Goal: Ask a question

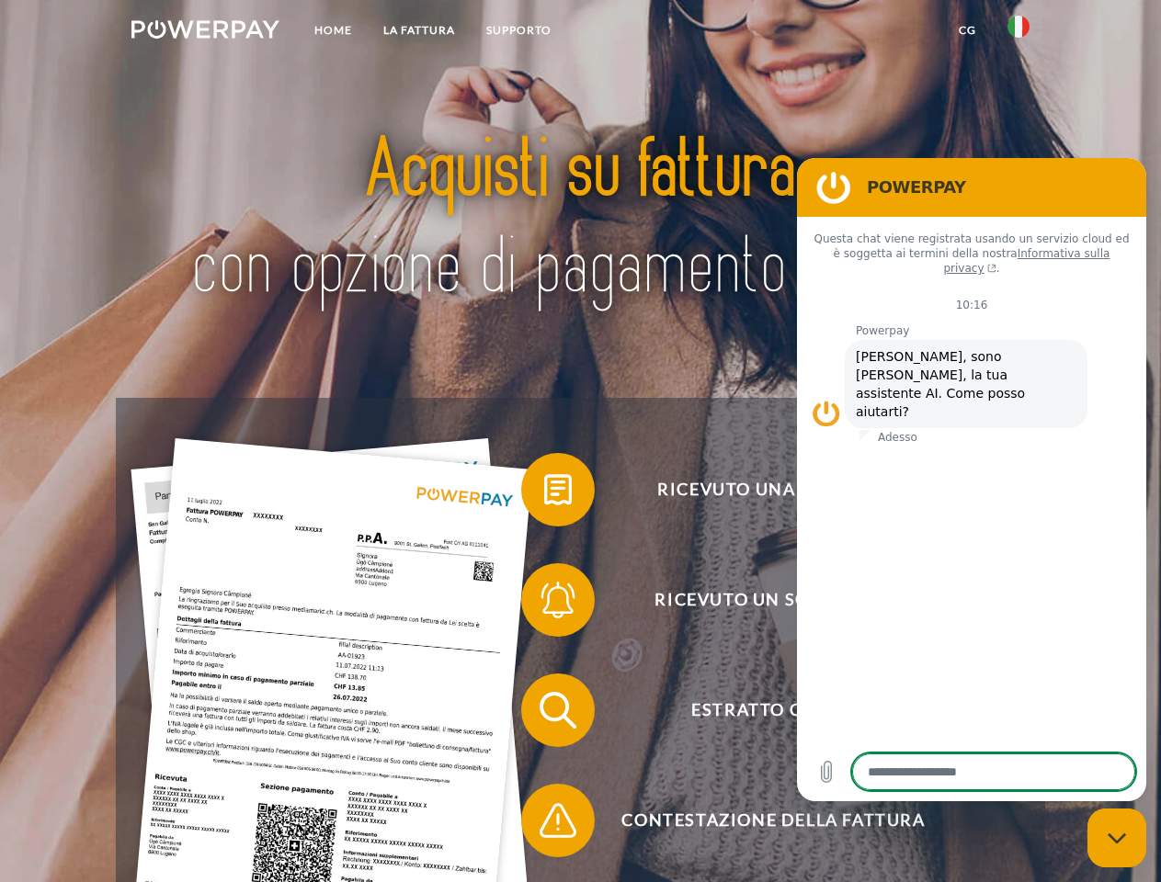
click at [205, 32] on img at bounding box center [205, 29] width 148 height 18
click at [1018, 32] on img at bounding box center [1018, 27] width 22 height 22
click at [967, 30] on link "CG" at bounding box center [967, 30] width 49 height 33
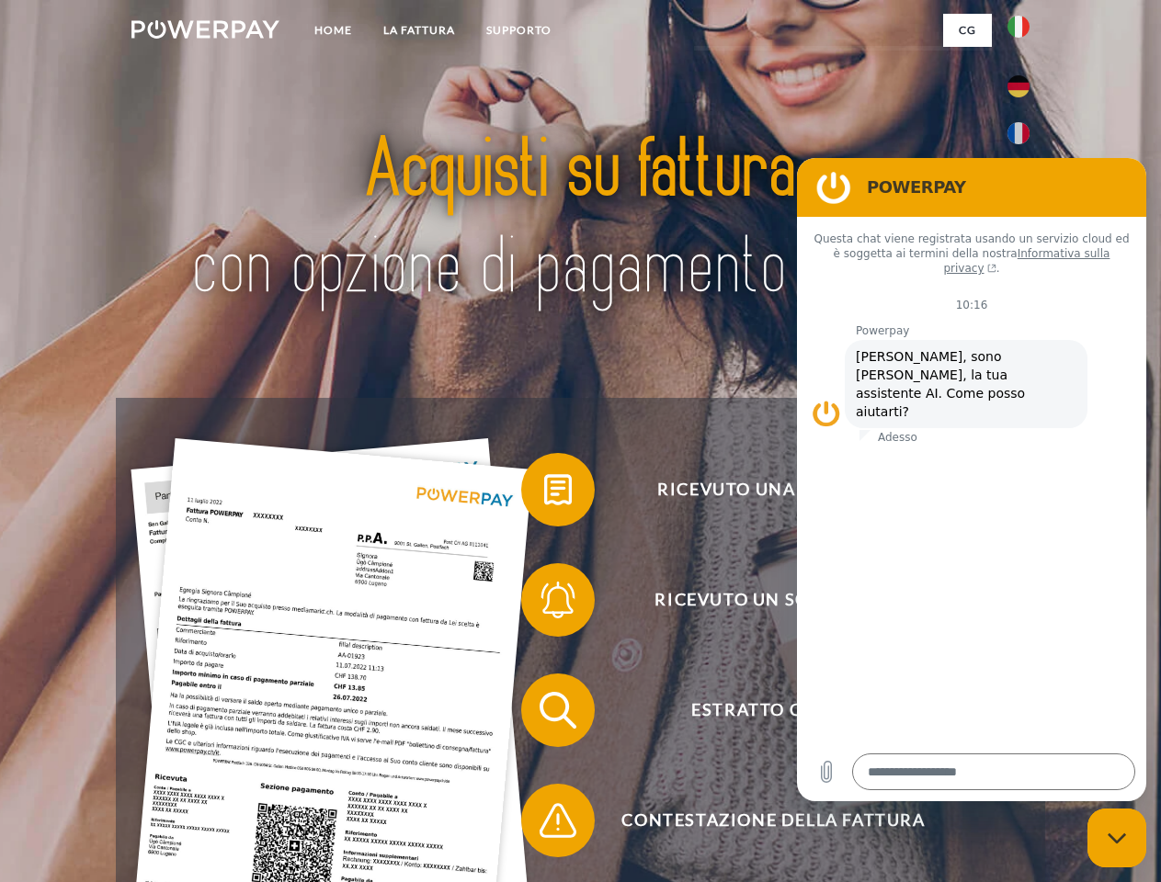
click at [544, 493] on span at bounding box center [530, 490] width 92 height 92
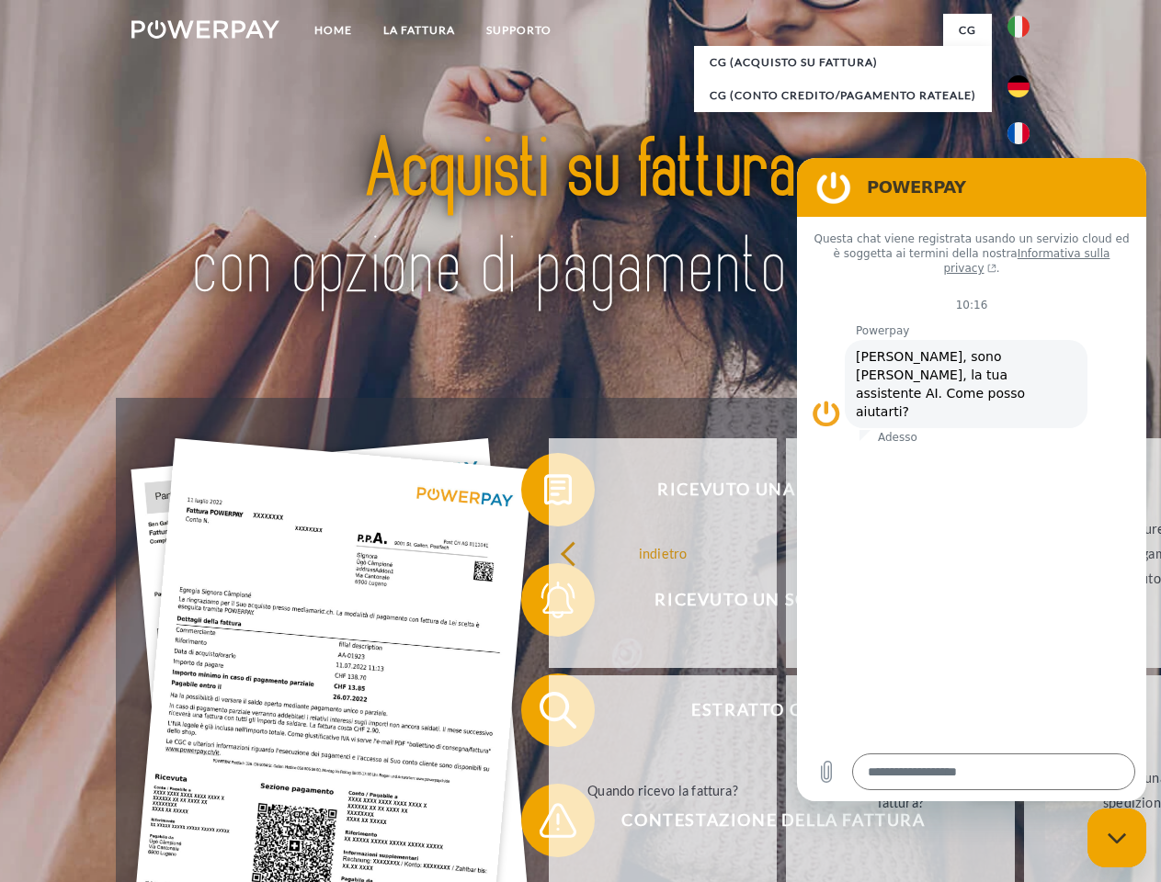
click at [544, 604] on div "indietro Perché ho ricevuto una fattura? Quali sono le fatture non ancora salda…" at bounding box center [901, 672] width 743 height 474
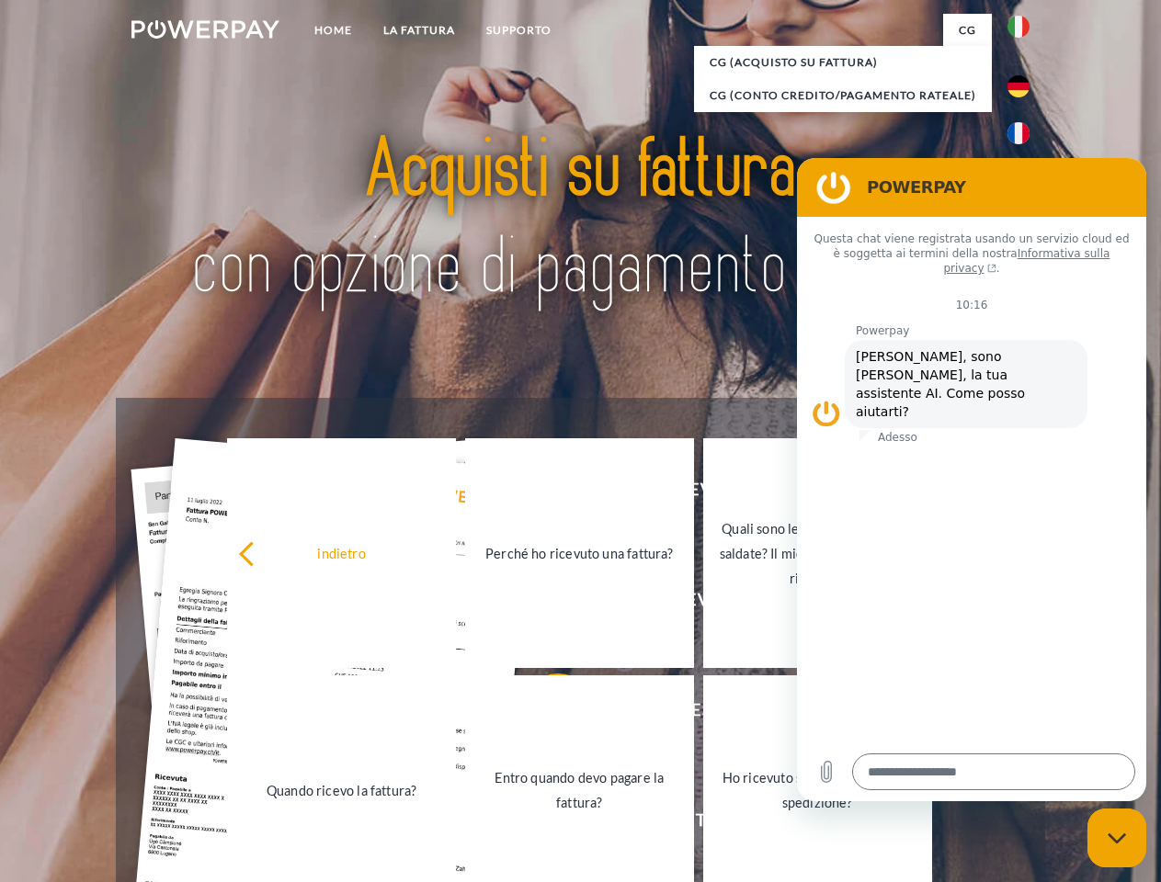
click at [544, 714] on link "Entro quando devo pagare la fattura?" at bounding box center [579, 790] width 229 height 230
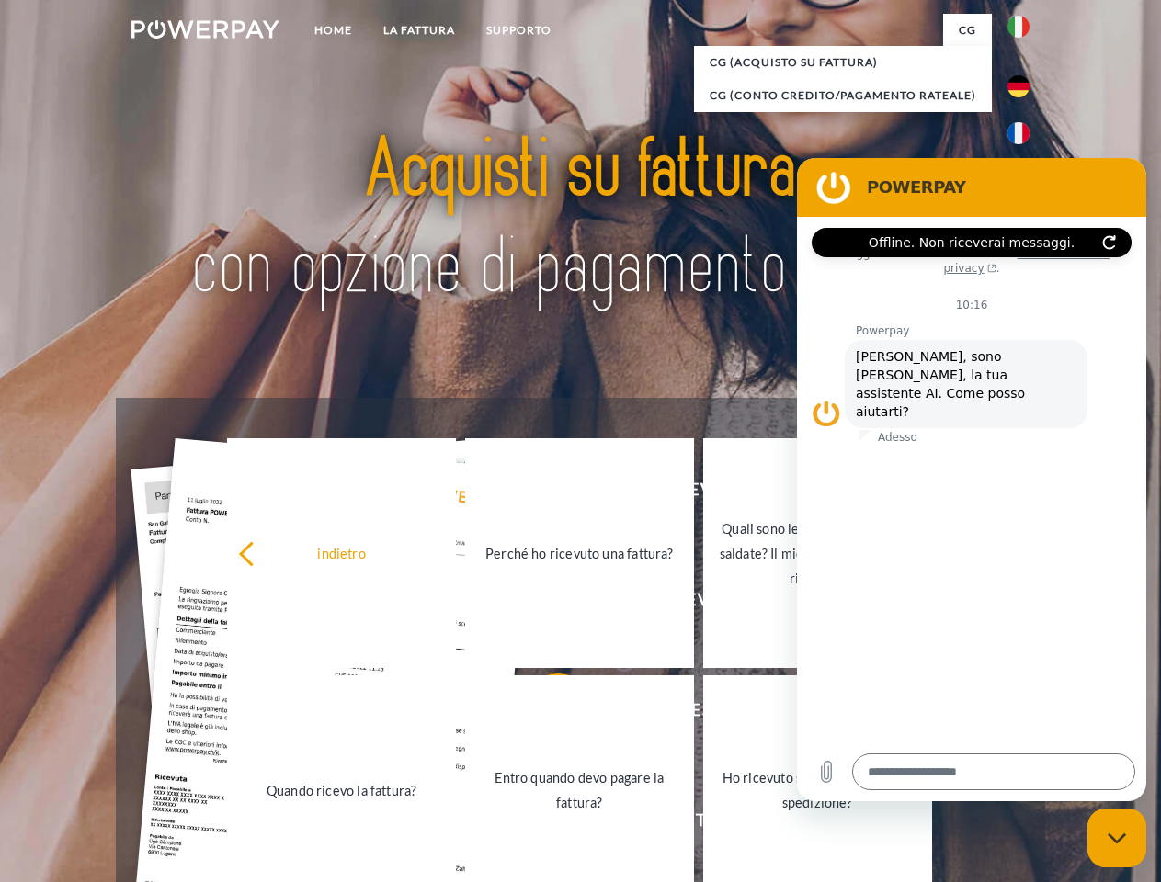
click at [544, 824] on span at bounding box center [530, 821] width 92 height 92
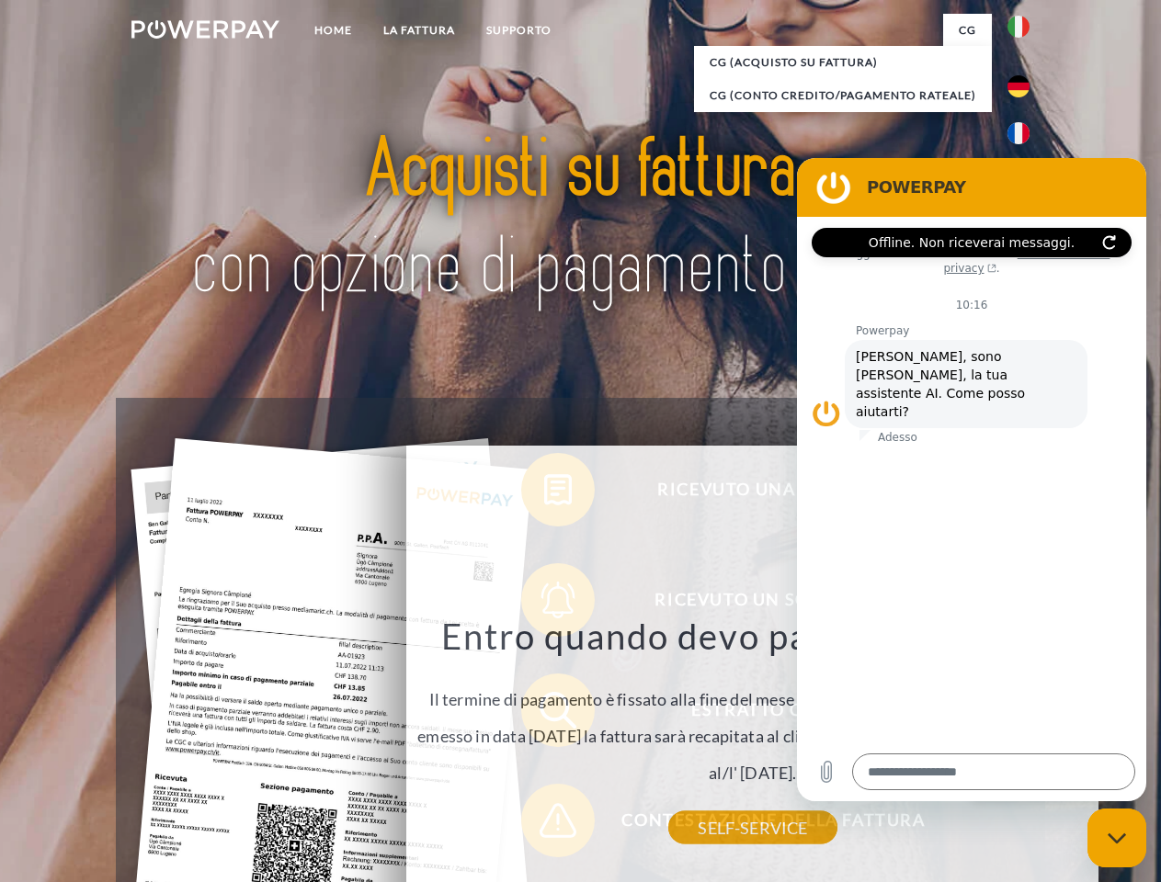
click at [1117, 838] on icon "Chiudi la finestra di messaggistica" at bounding box center [1116, 839] width 19 height 12
type textarea "*"
